Goal: Task Accomplishment & Management: Use online tool/utility

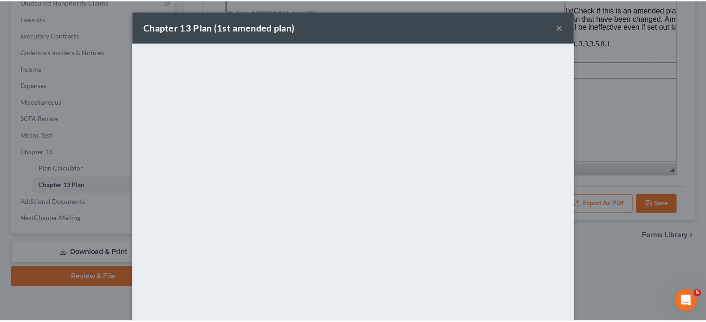
scroll to position [325, 0]
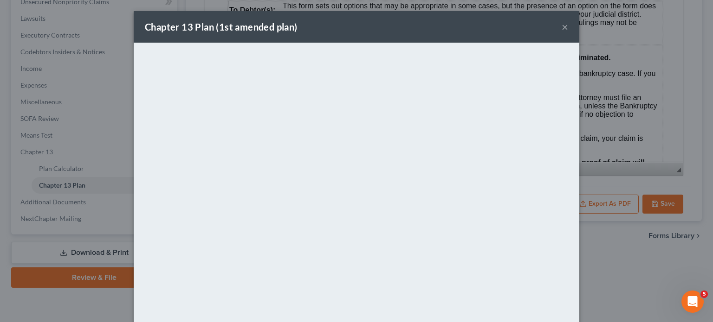
click at [561, 27] on button "×" at bounding box center [564, 26] width 6 height 11
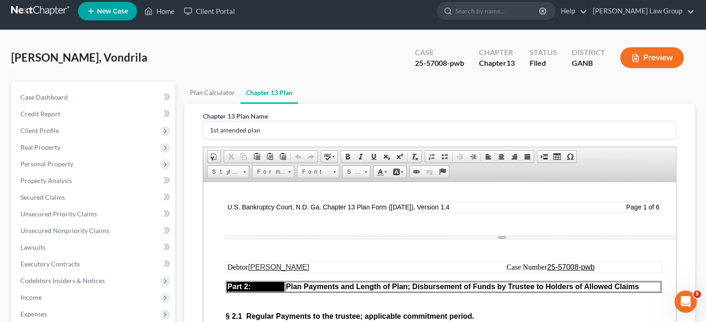
scroll to position [0, 0]
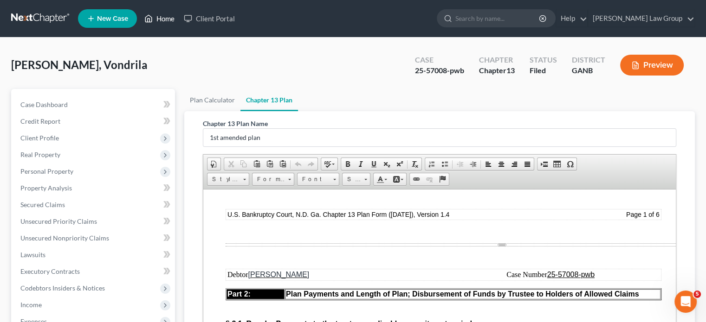
click at [167, 21] on link "Home" at bounding box center [159, 18] width 39 height 17
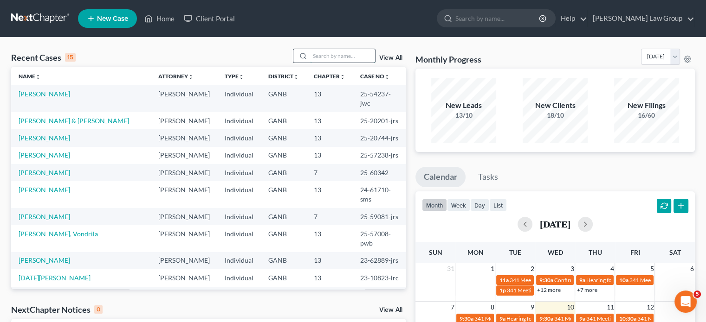
click at [320, 57] on input "search" at bounding box center [342, 55] width 65 height 13
type input "l"
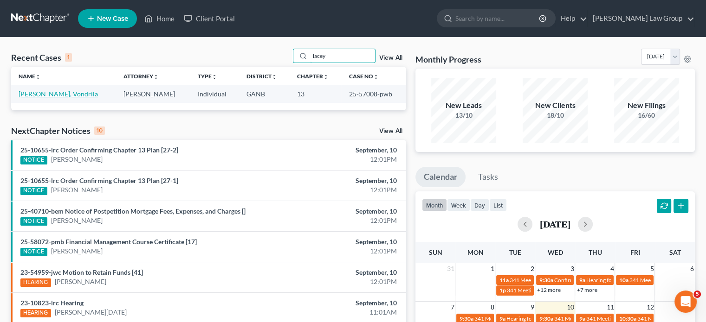
type input "lacey"
click at [39, 94] on link "[PERSON_NAME], Vondrila" at bounding box center [58, 94] width 79 height 8
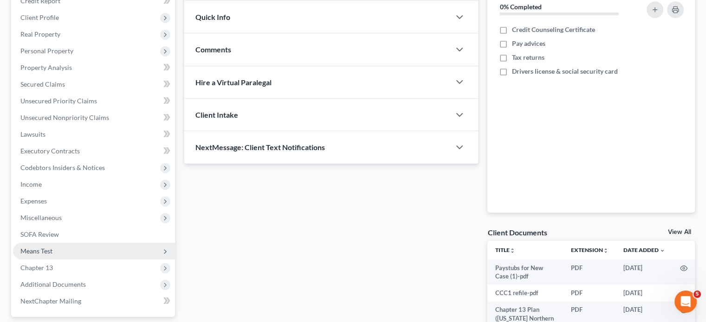
scroll to position [203, 0]
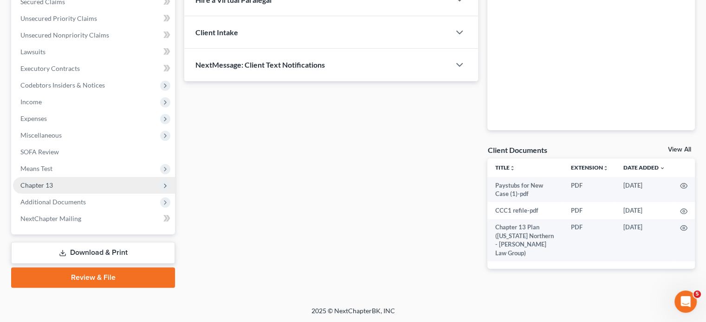
click at [41, 184] on span "Chapter 13" at bounding box center [36, 185] width 32 height 8
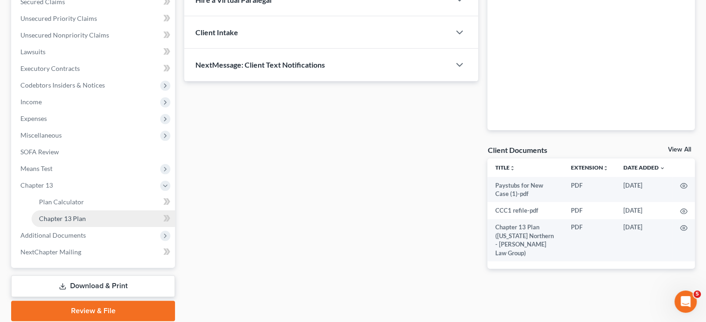
click at [51, 217] on span "Chapter 13 Plan" at bounding box center [62, 219] width 47 height 8
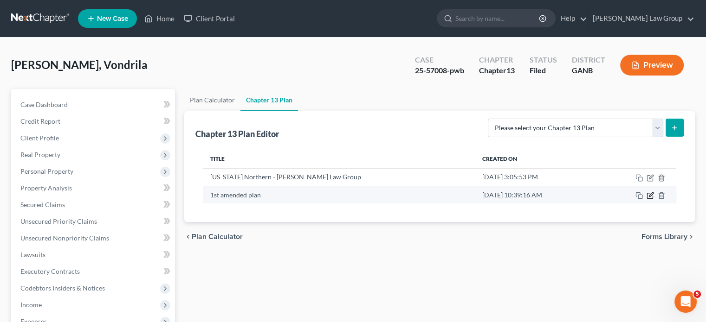
click at [650, 198] on icon "button" at bounding box center [650, 196] width 6 height 6
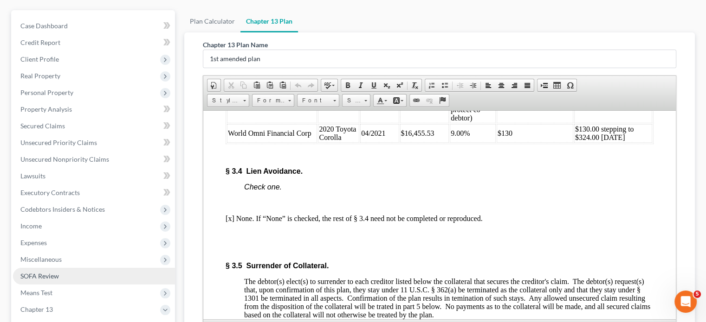
scroll to position [139, 0]
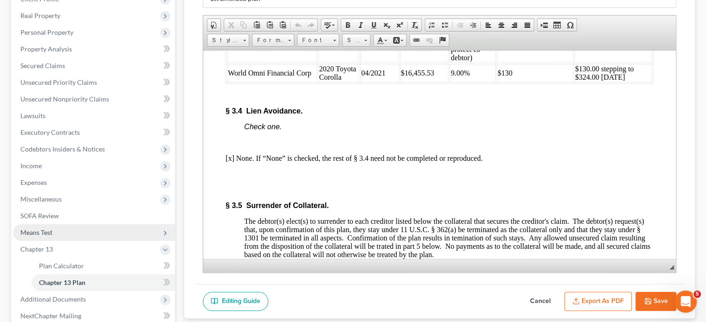
click at [43, 229] on span "Means Test" at bounding box center [36, 233] width 32 height 8
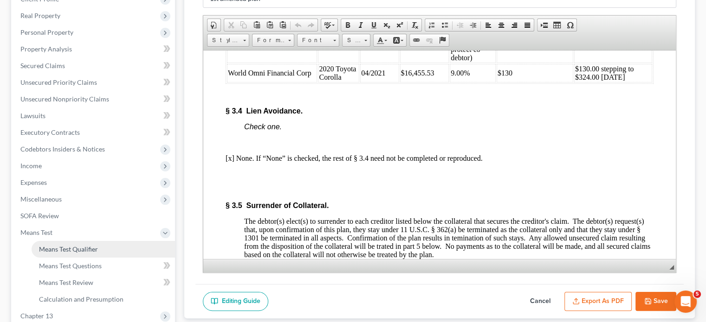
click at [58, 250] on span "Means Test Qualifier" at bounding box center [68, 249] width 59 height 8
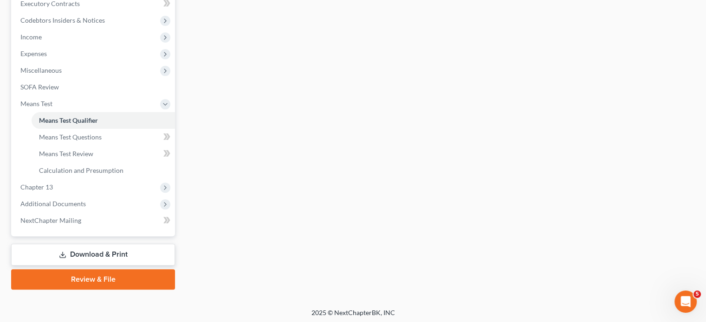
scroll to position [270, 0]
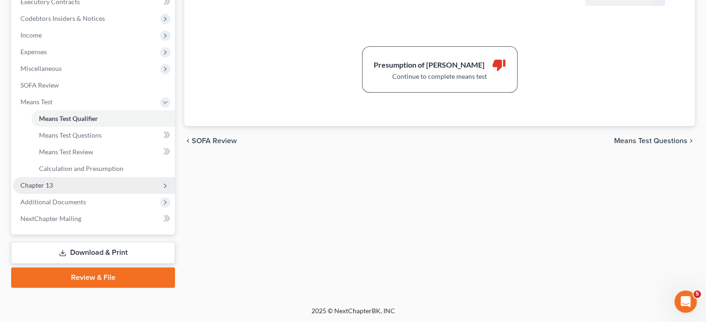
click at [46, 185] on span "Chapter 13" at bounding box center [36, 185] width 32 height 8
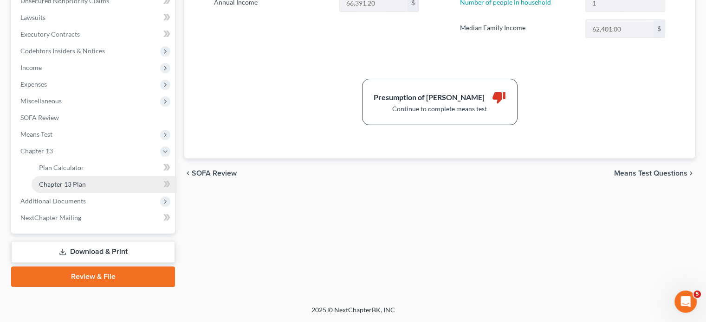
scroll to position [237, 0]
click at [54, 186] on span "Chapter 13 Plan" at bounding box center [62, 185] width 47 height 8
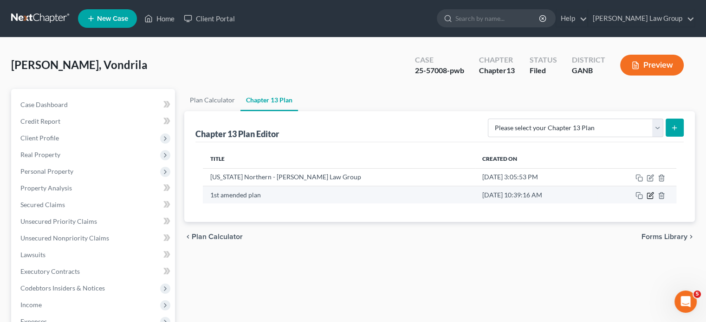
click at [649, 196] on icon "button" at bounding box center [651, 195] width 4 height 4
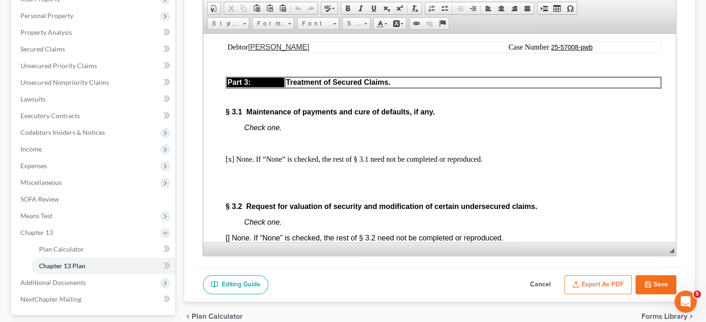
scroll to position [186, 0]
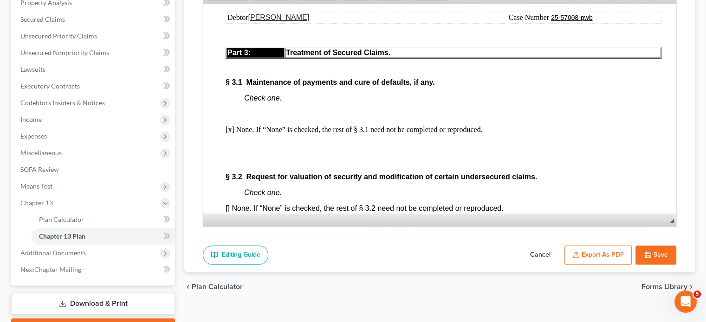
click at [584, 258] on button "Export as PDF" at bounding box center [597, 255] width 67 height 19
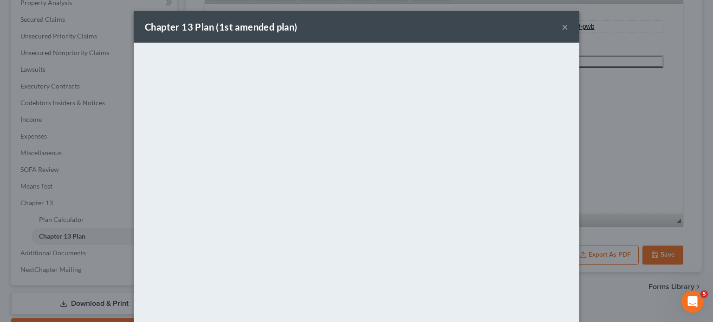
click at [561, 26] on button "×" at bounding box center [564, 26] width 6 height 11
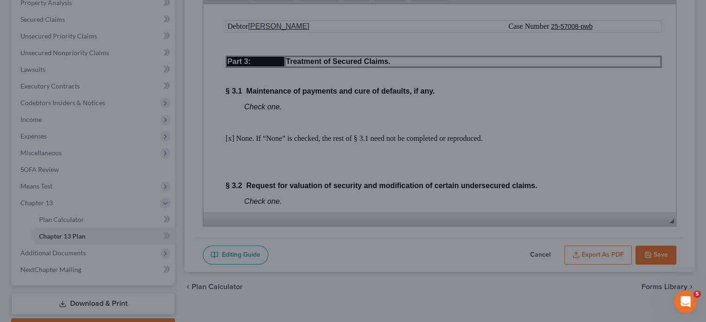
scroll to position [1670, 0]
